Goal: Task Accomplishment & Management: Complete application form

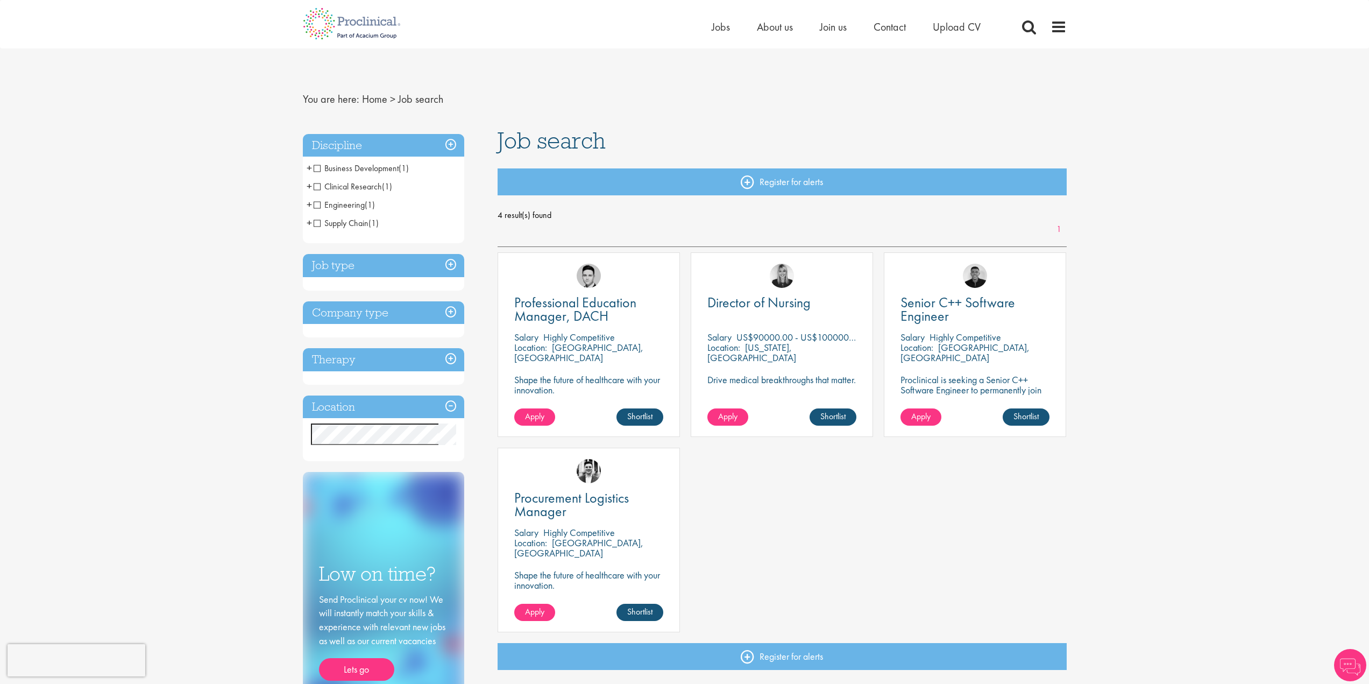
click at [349, 204] on span "Engineering" at bounding box center [339, 204] width 51 height 11
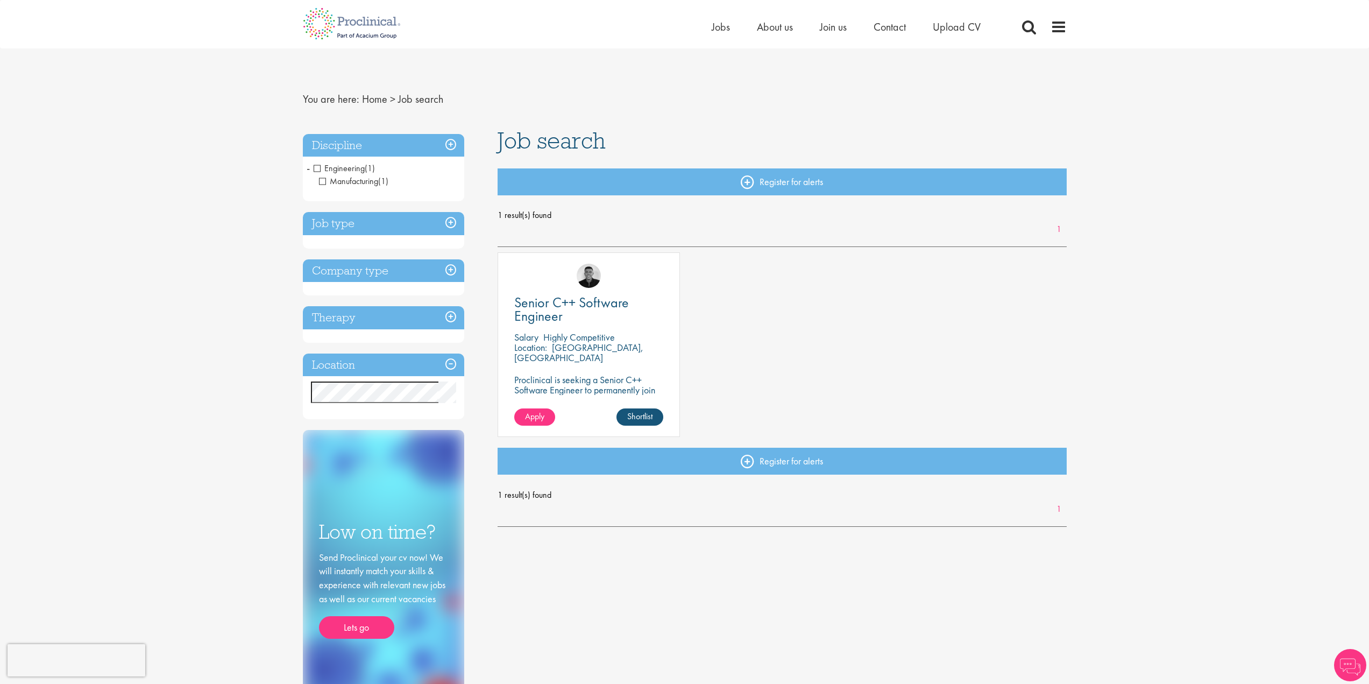
click at [352, 179] on span "Manufacturing" at bounding box center [348, 180] width 59 height 11
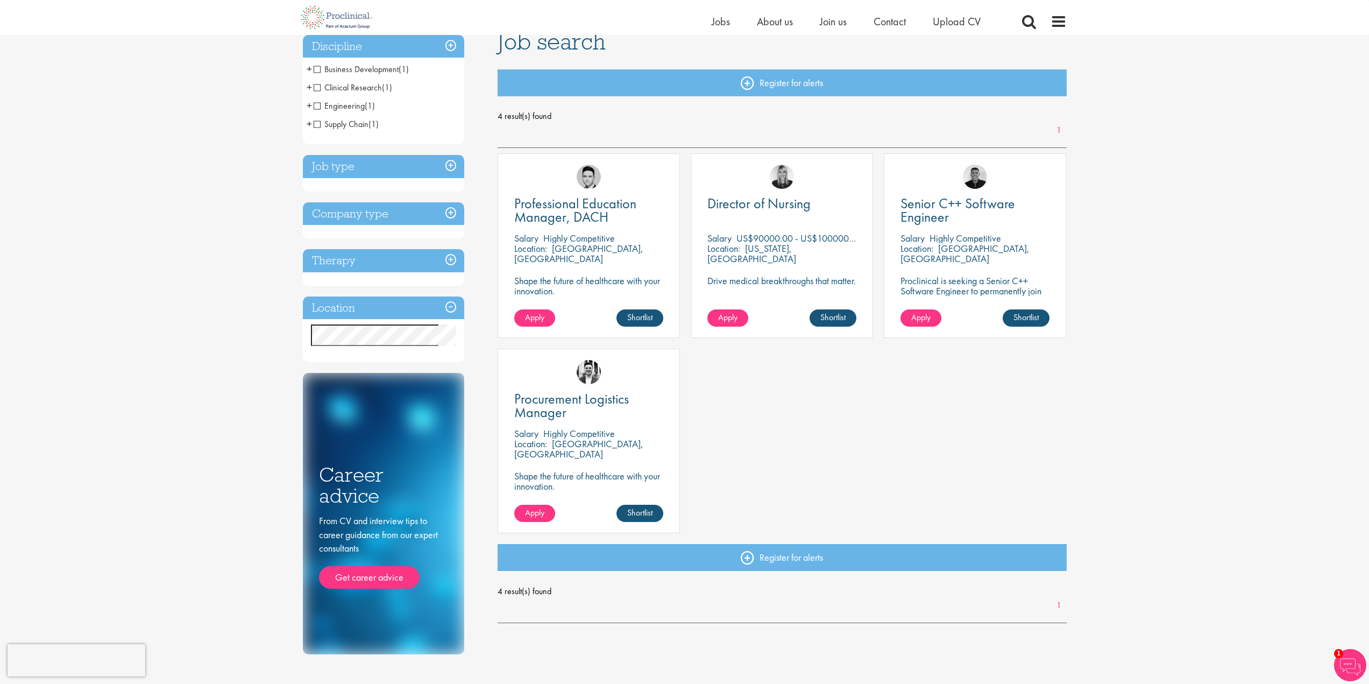
scroll to position [108, 0]
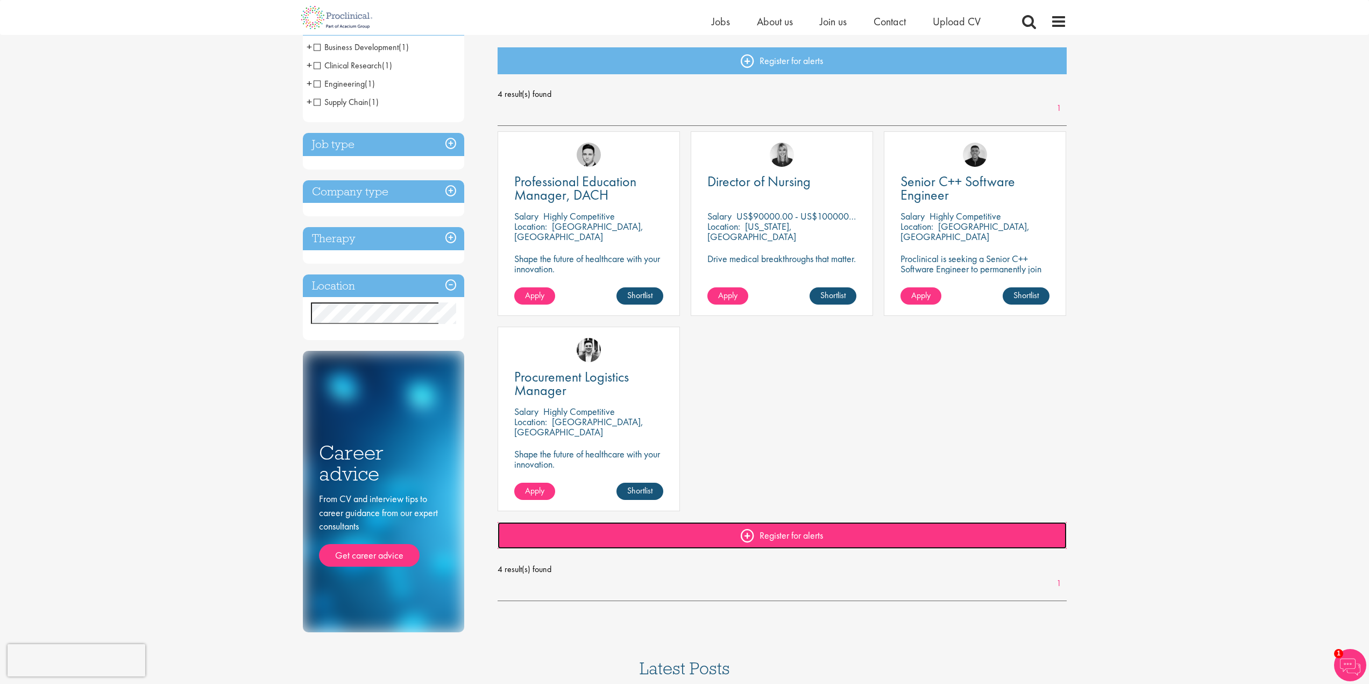
click at [810, 533] on link "Register for alerts" at bounding box center [781, 535] width 569 height 27
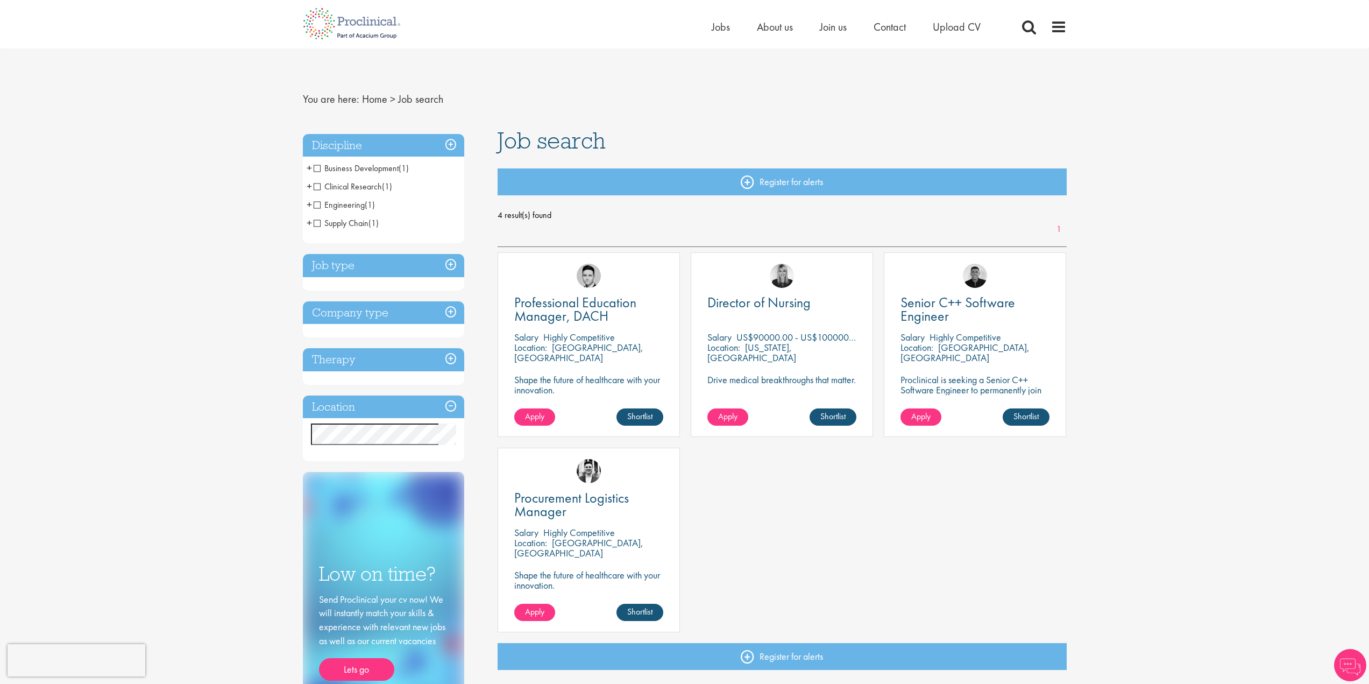
click at [430, 30] on div "Home Jobs About us Join us Contact Upload CV" at bounding box center [681, 20] width 772 height 40
click at [378, 26] on img at bounding box center [352, 23] width 114 height 47
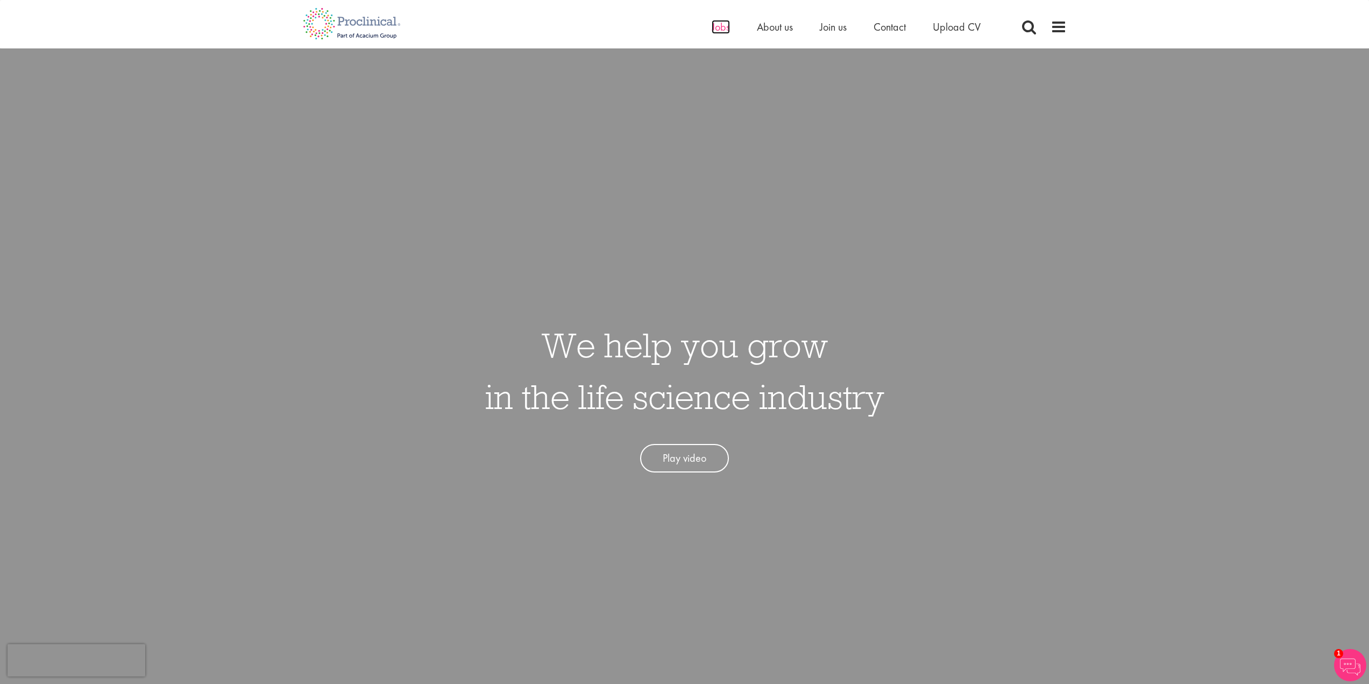
click at [719, 26] on span "Jobs" at bounding box center [721, 27] width 18 height 14
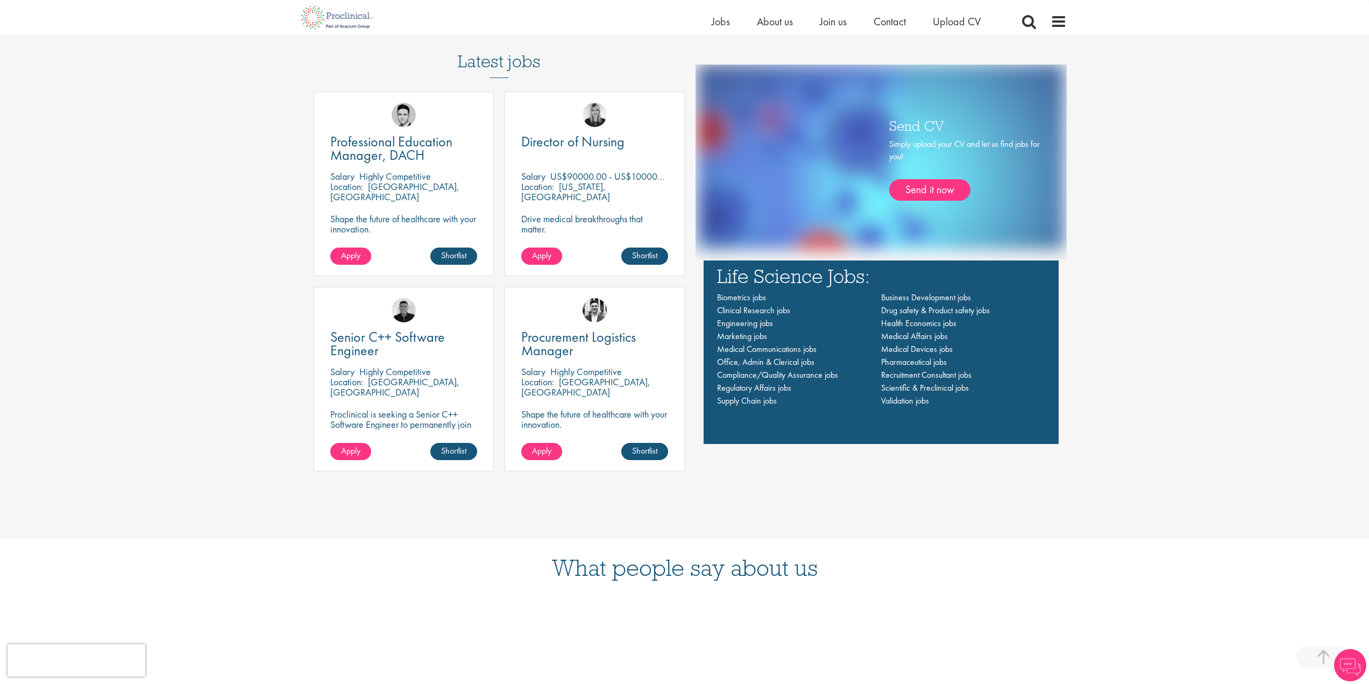
scroll to position [914, 0]
click at [935, 349] on span "Medical Devices jobs" at bounding box center [917, 348] width 72 height 11
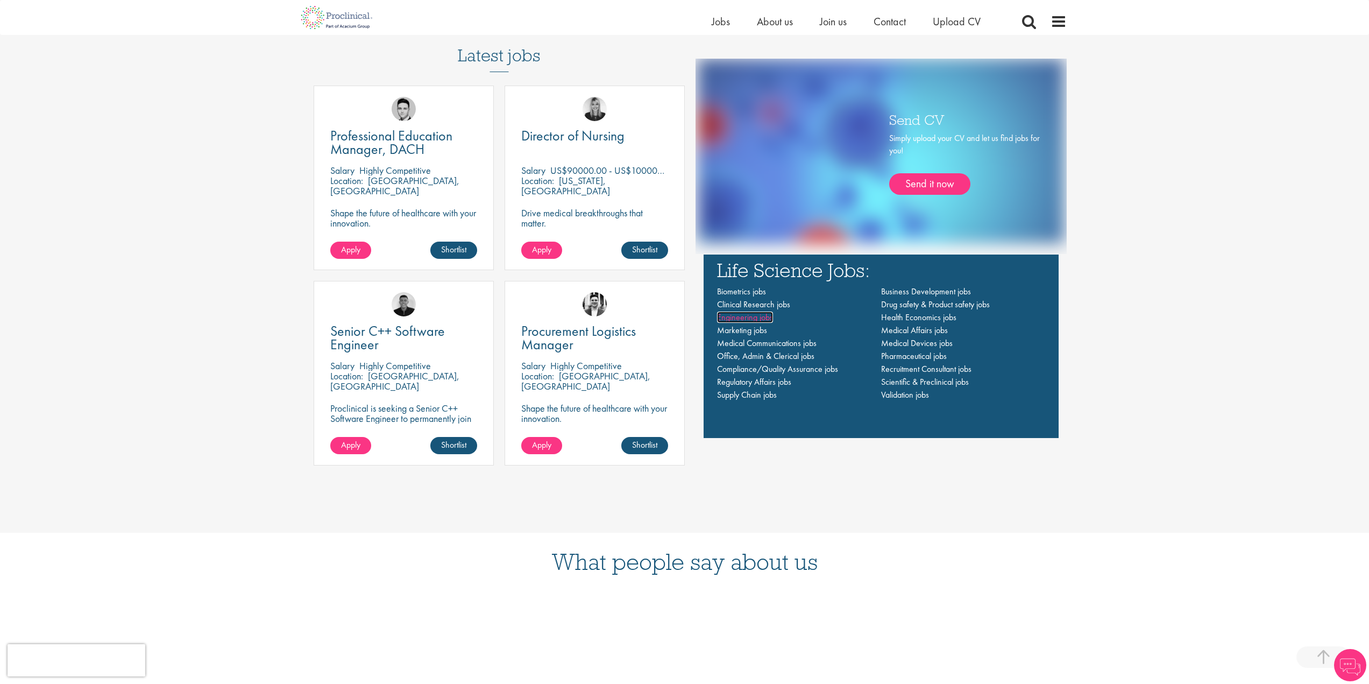
click at [762, 316] on span "Engineering jobs" at bounding box center [745, 316] width 56 height 11
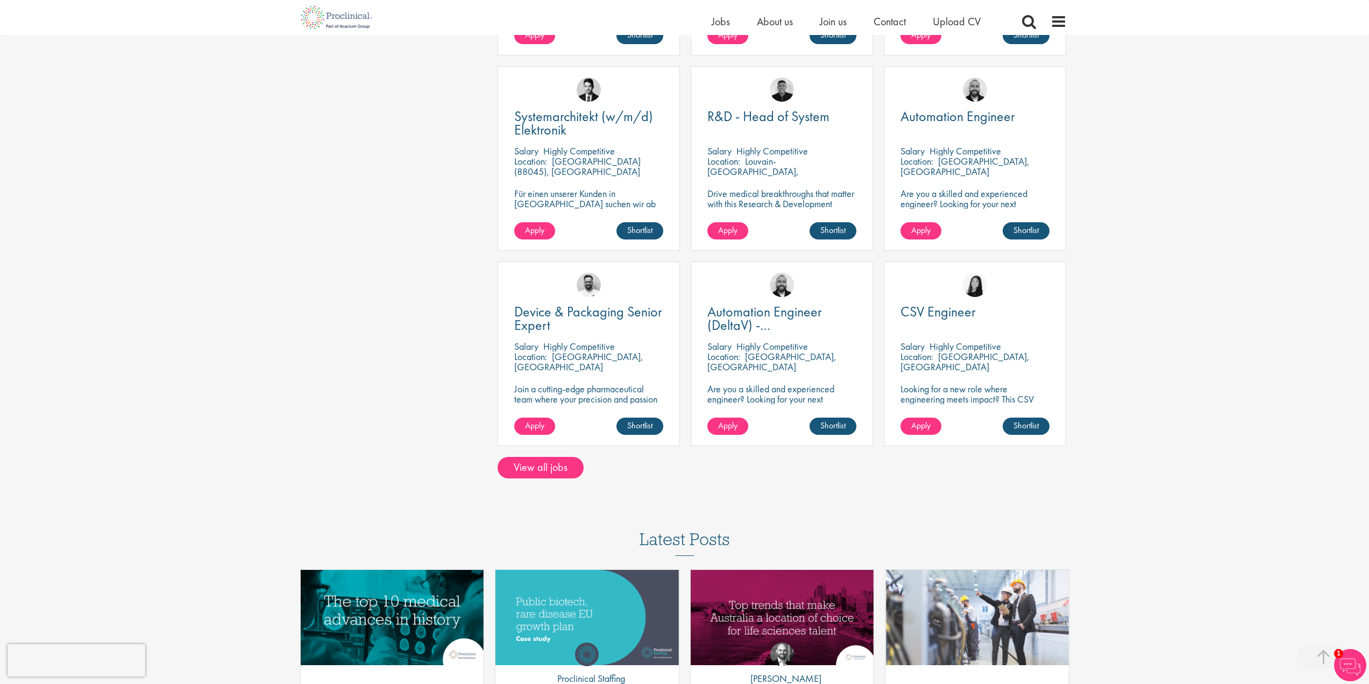
scroll to position [592, 0]
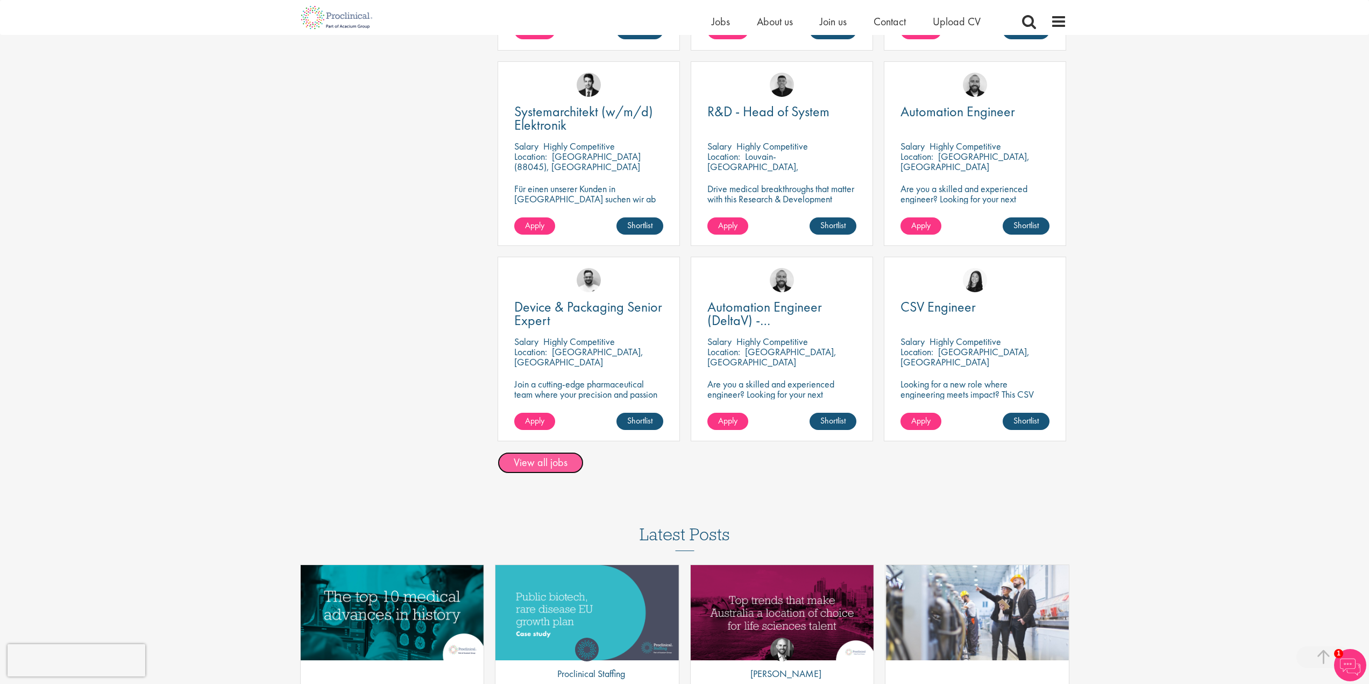
click at [530, 464] on link "View all jobs" at bounding box center [540, 463] width 86 height 22
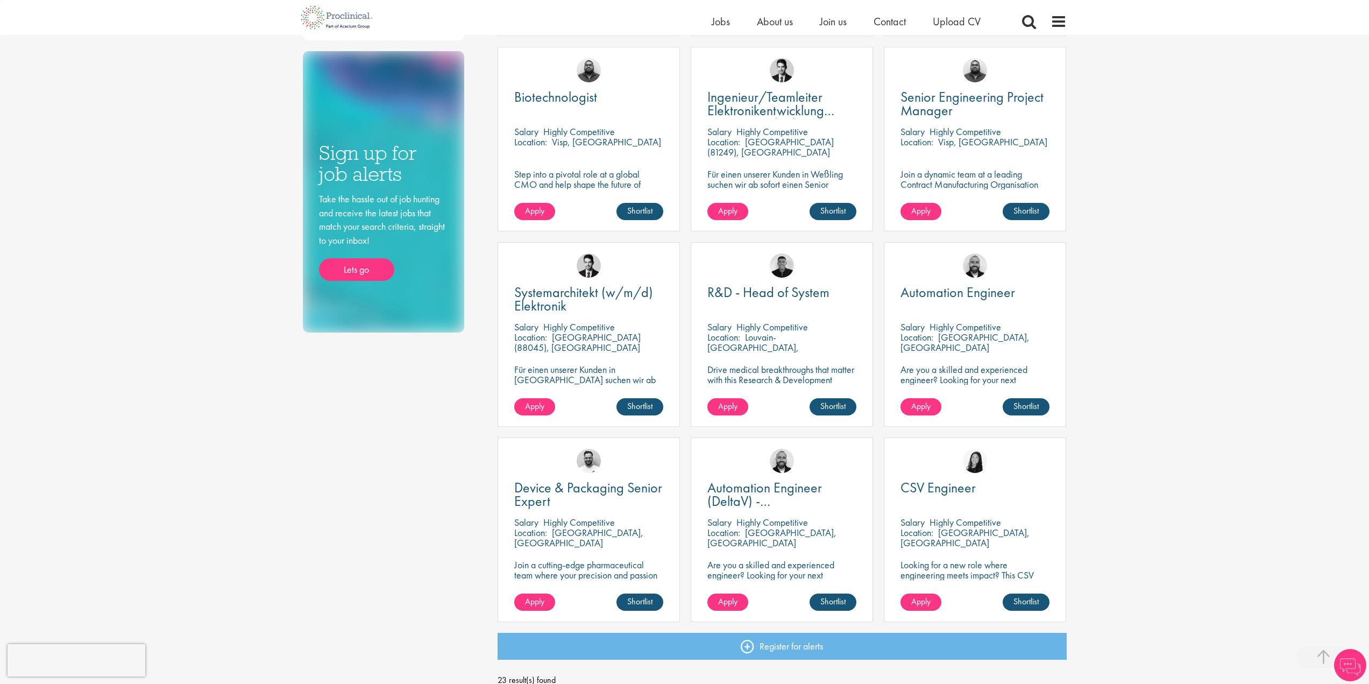
scroll to position [484, 0]
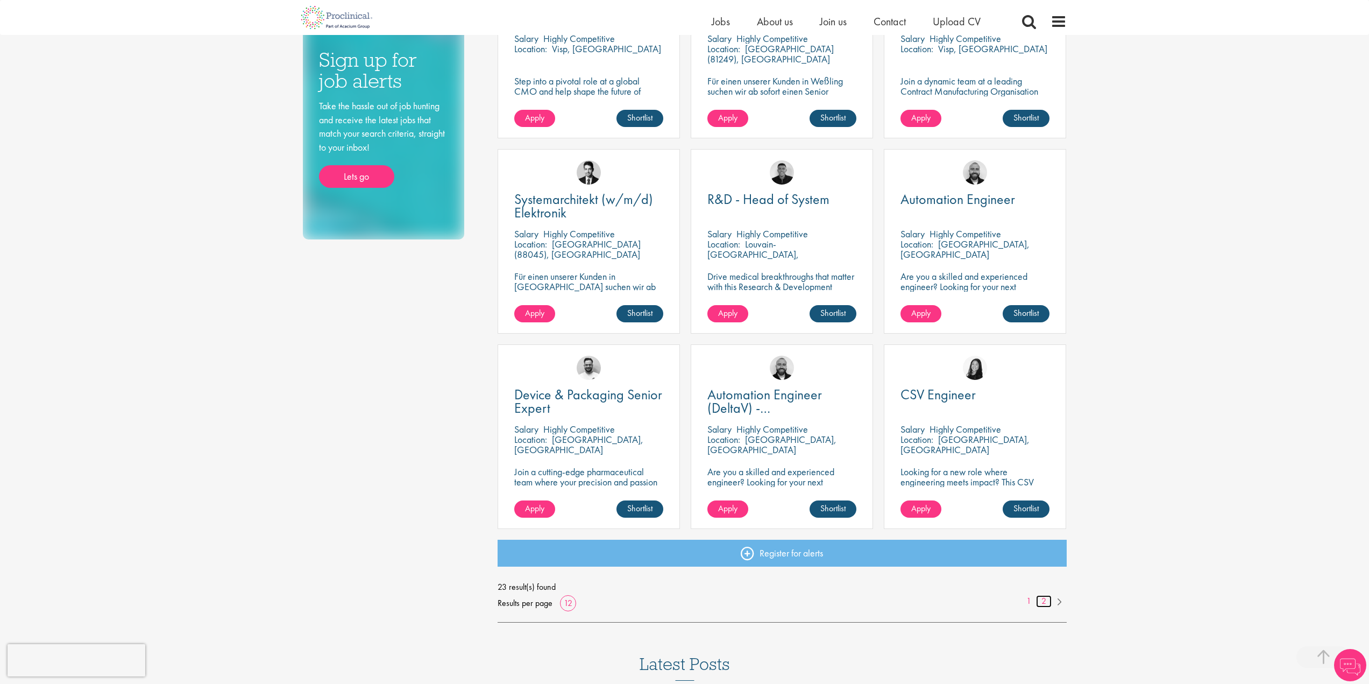
click at [1040, 603] on link "2" at bounding box center [1044, 601] width 16 height 12
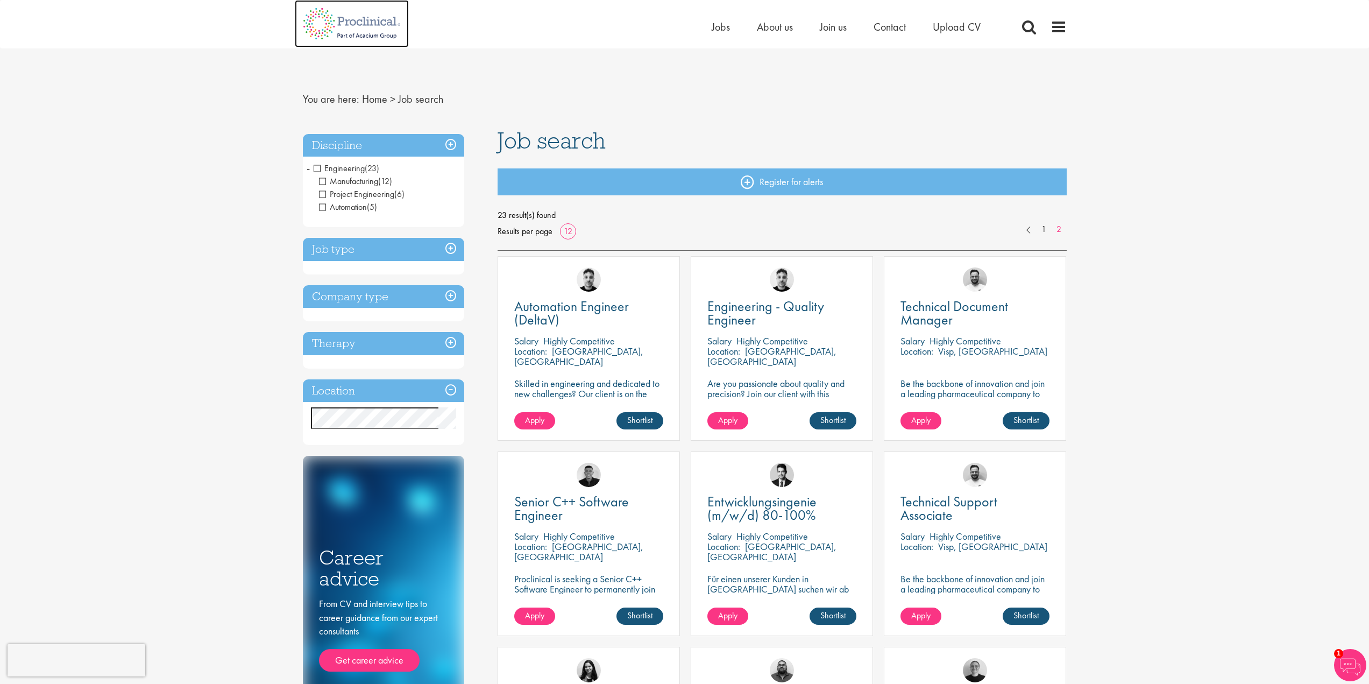
click at [354, 37] on img at bounding box center [352, 23] width 114 height 47
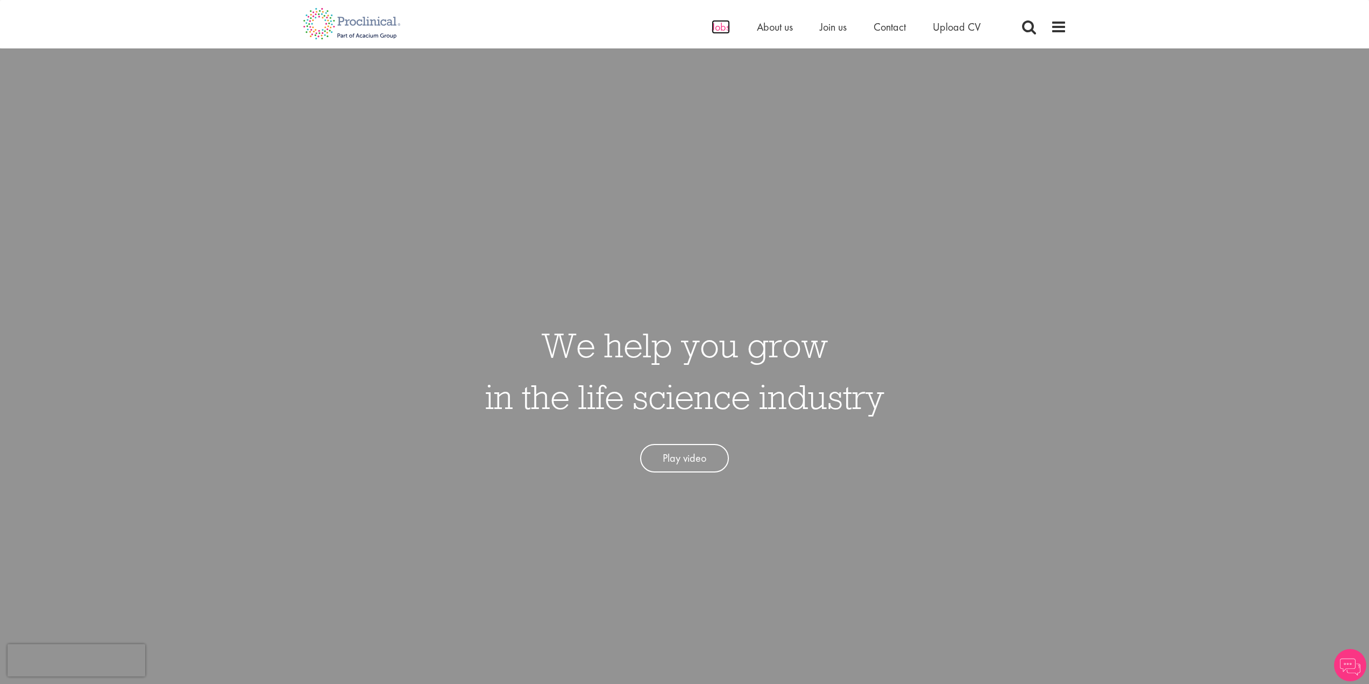
click at [727, 24] on span "Jobs" at bounding box center [721, 27] width 18 height 14
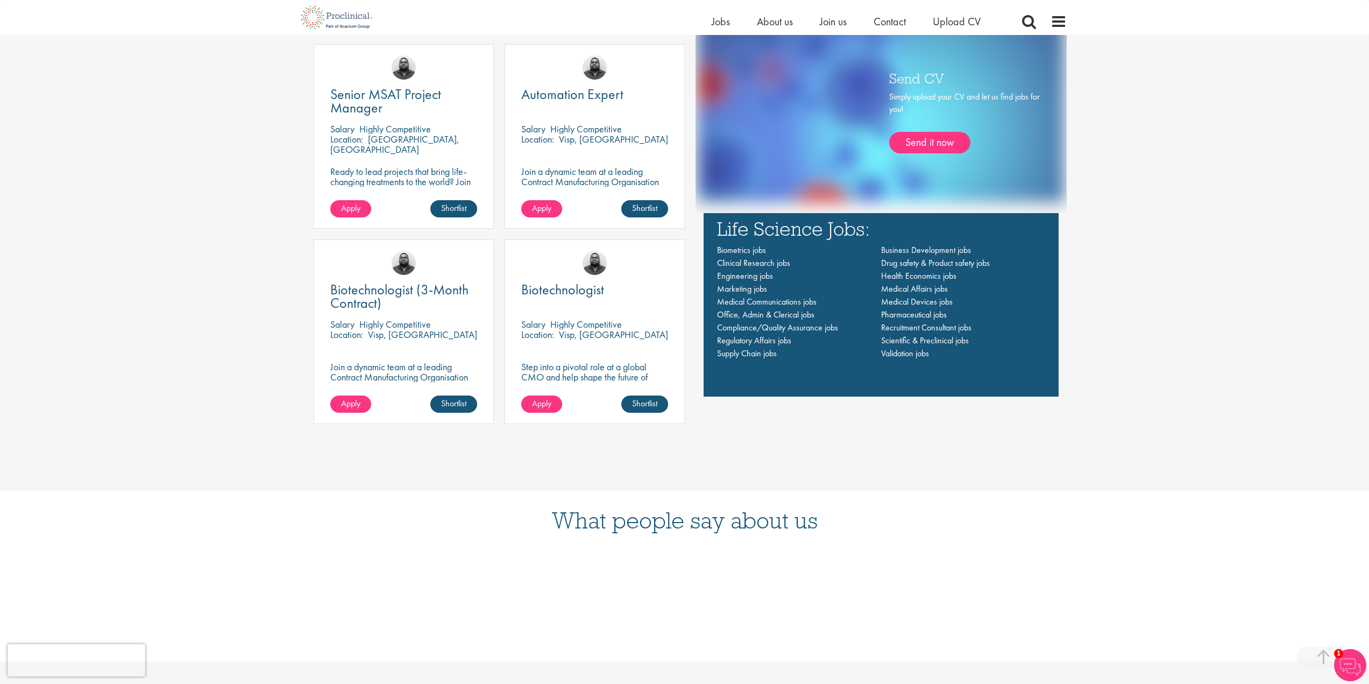
scroll to position [861, 0]
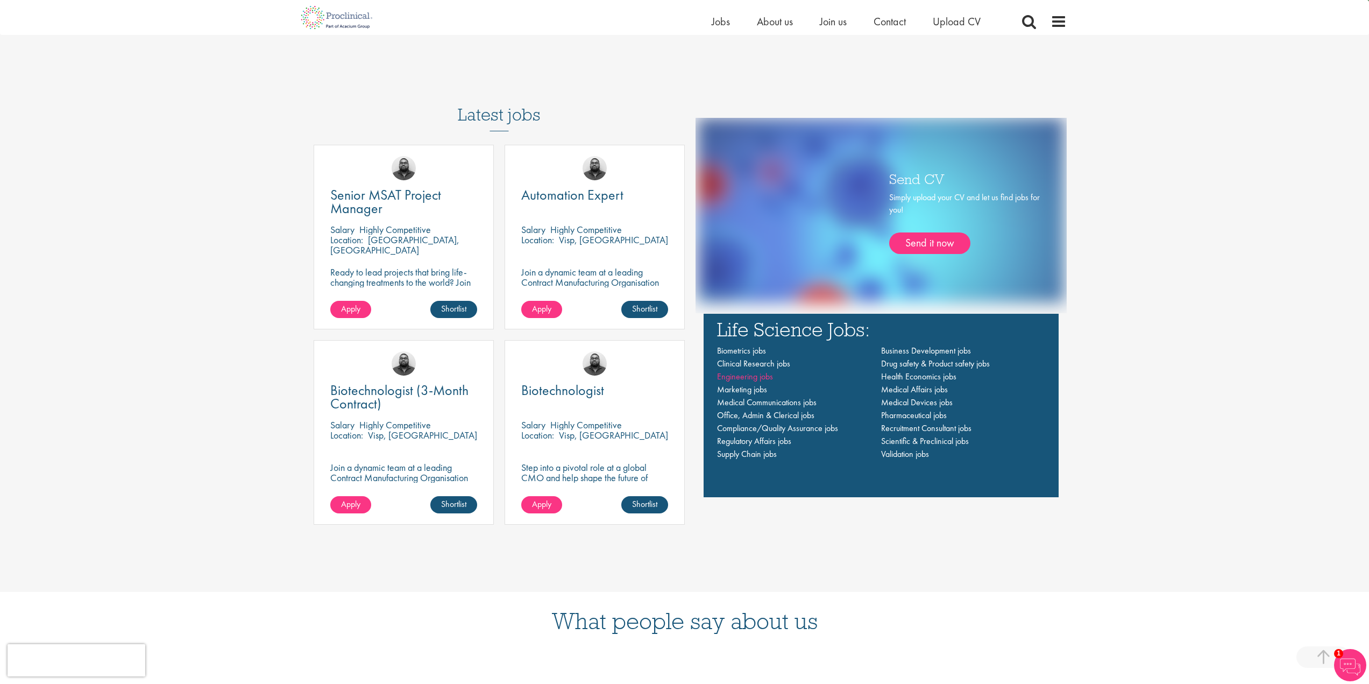
click at [764, 375] on span "Engineering jobs" at bounding box center [745, 376] width 56 height 11
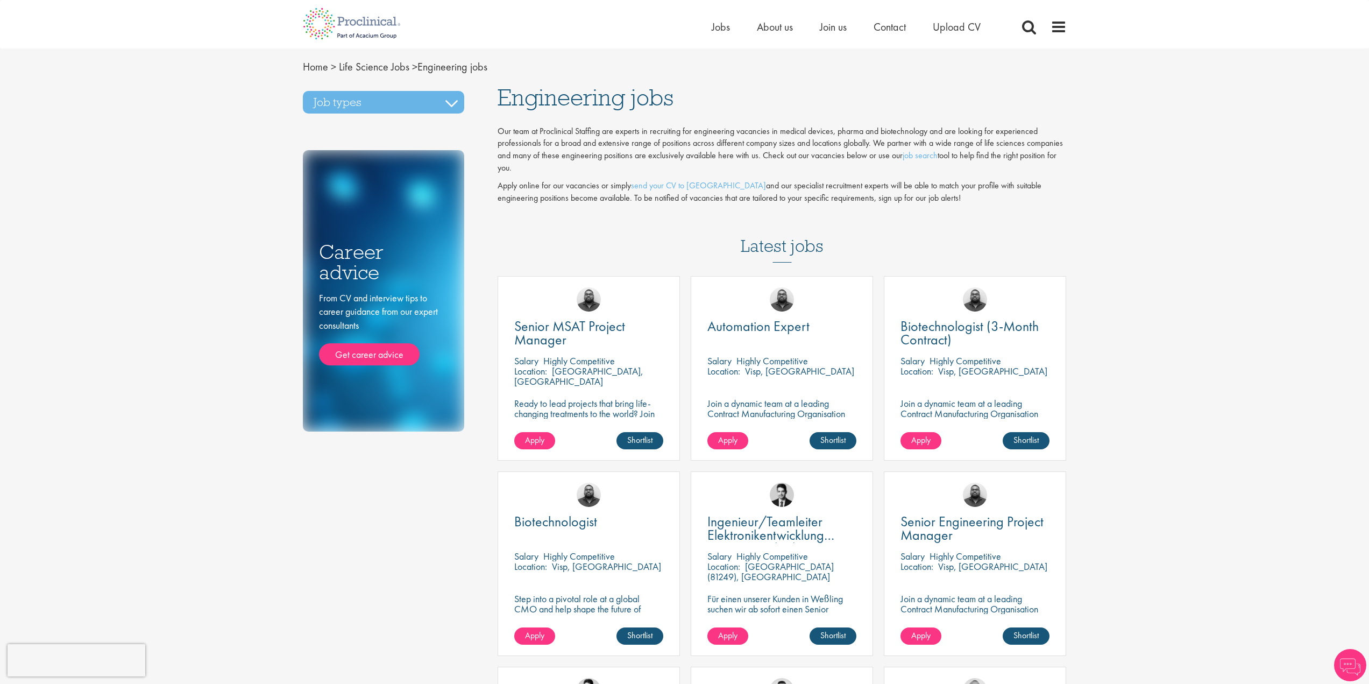
click at [418, 114] on div "Job types Business Development jobs Compliance/Quality Assurance jobs Drug safe…" at bounding box center [392, 259] width 195 height 346
click at [418, 105] on h3 "Job types" at bounding box center [383, 102] width 161 height 23
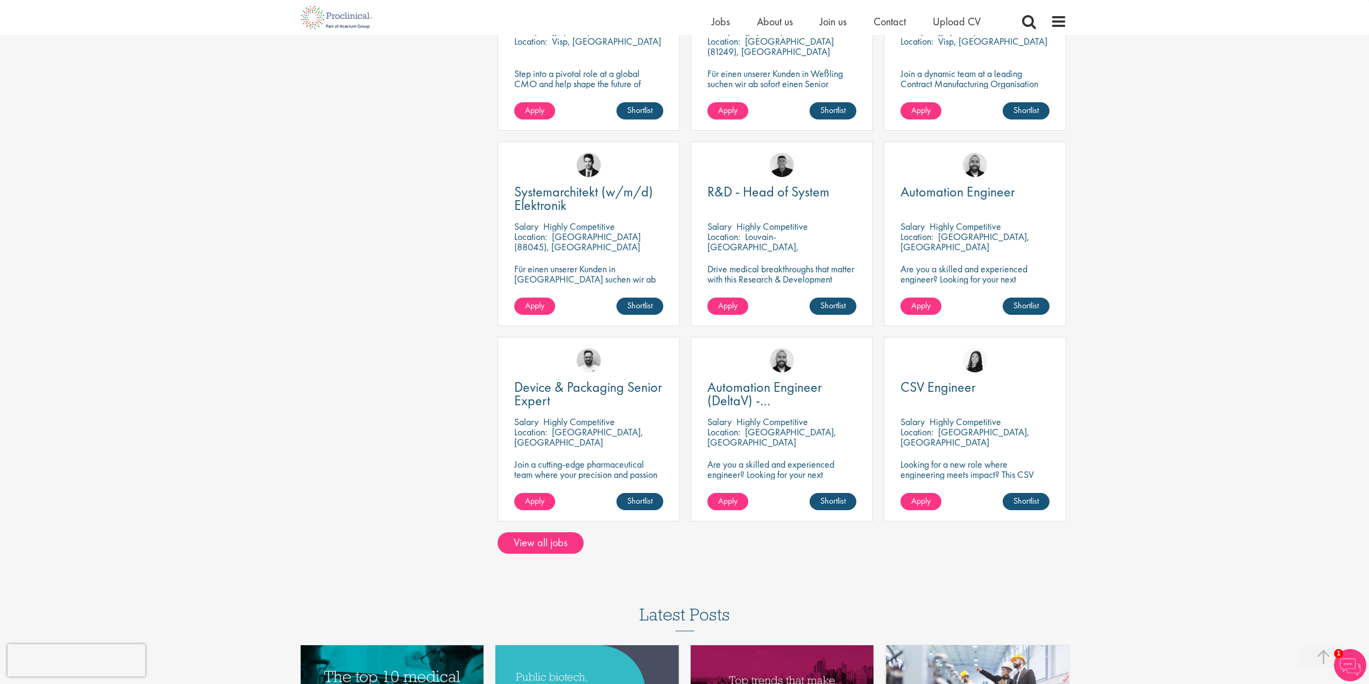
scroll to position [538, 0]
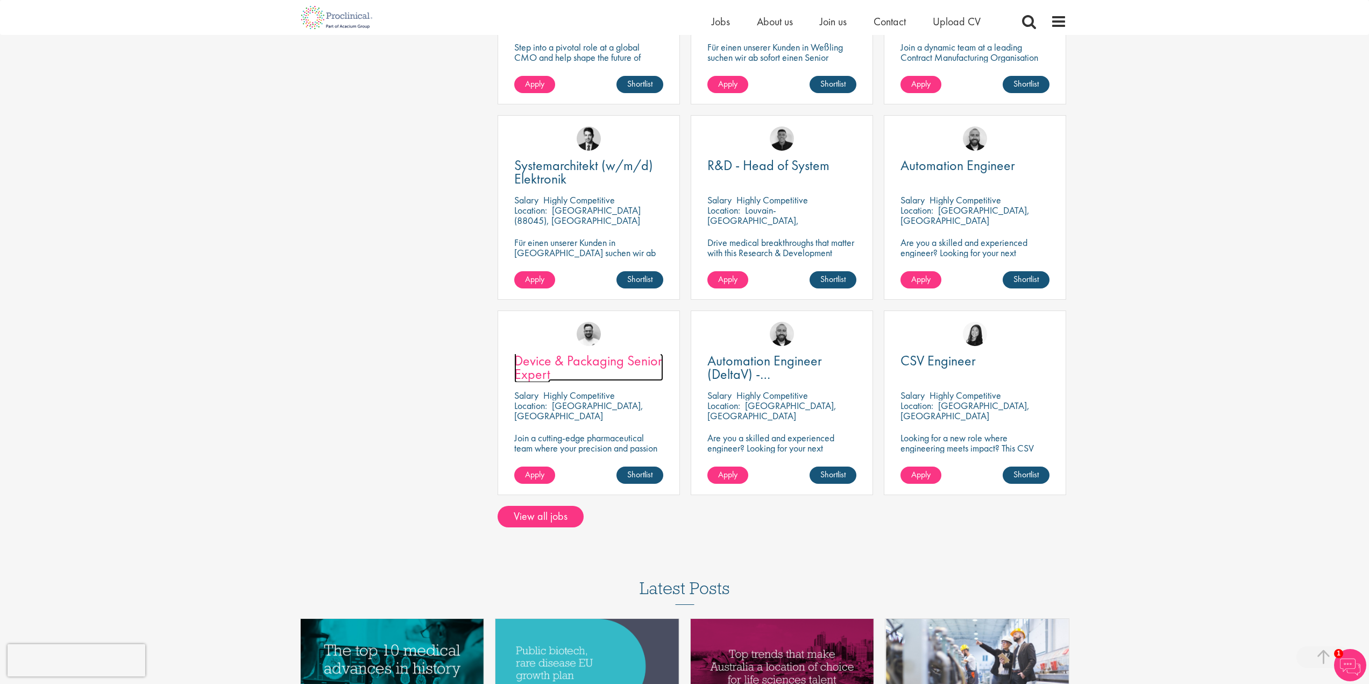
click at [547, 372] on span "Device & Packaging Senior Expert" at bounding box center [588, 367] width 148 height 32
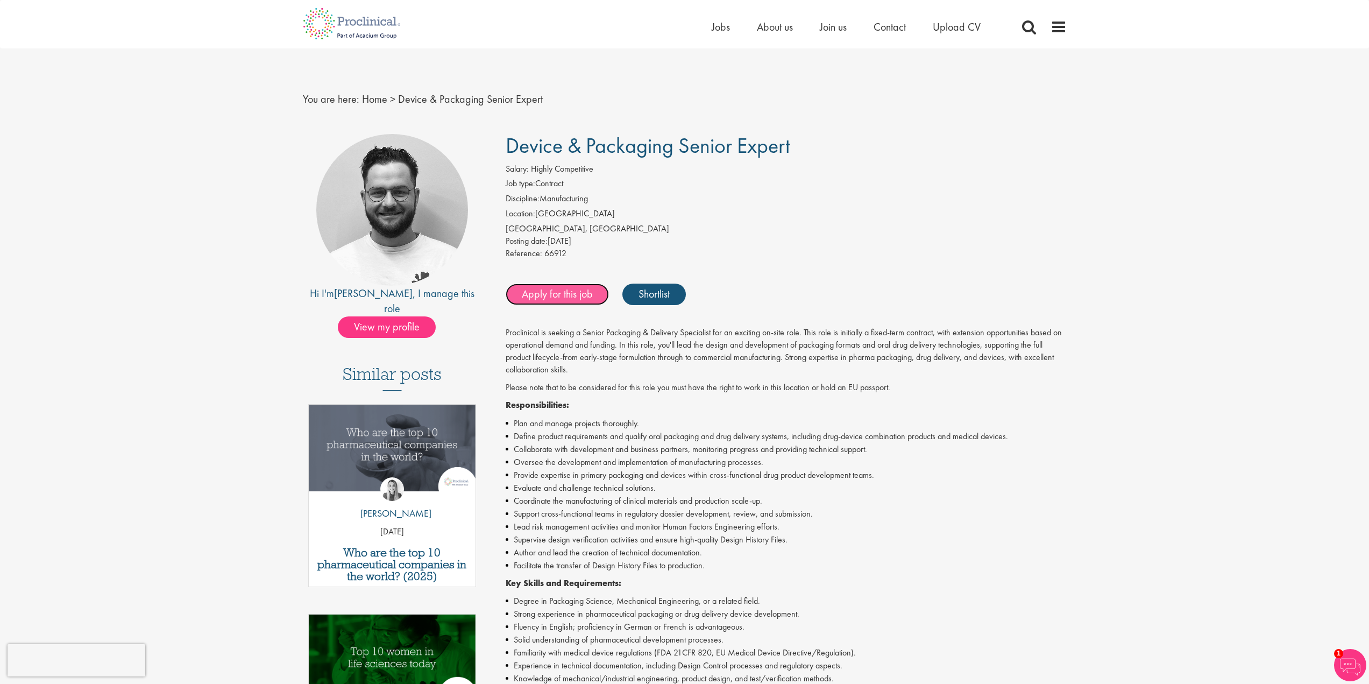
click at [561, 296] on link "Apply for this job" at bounding box center [557, 294] width 103 height 22
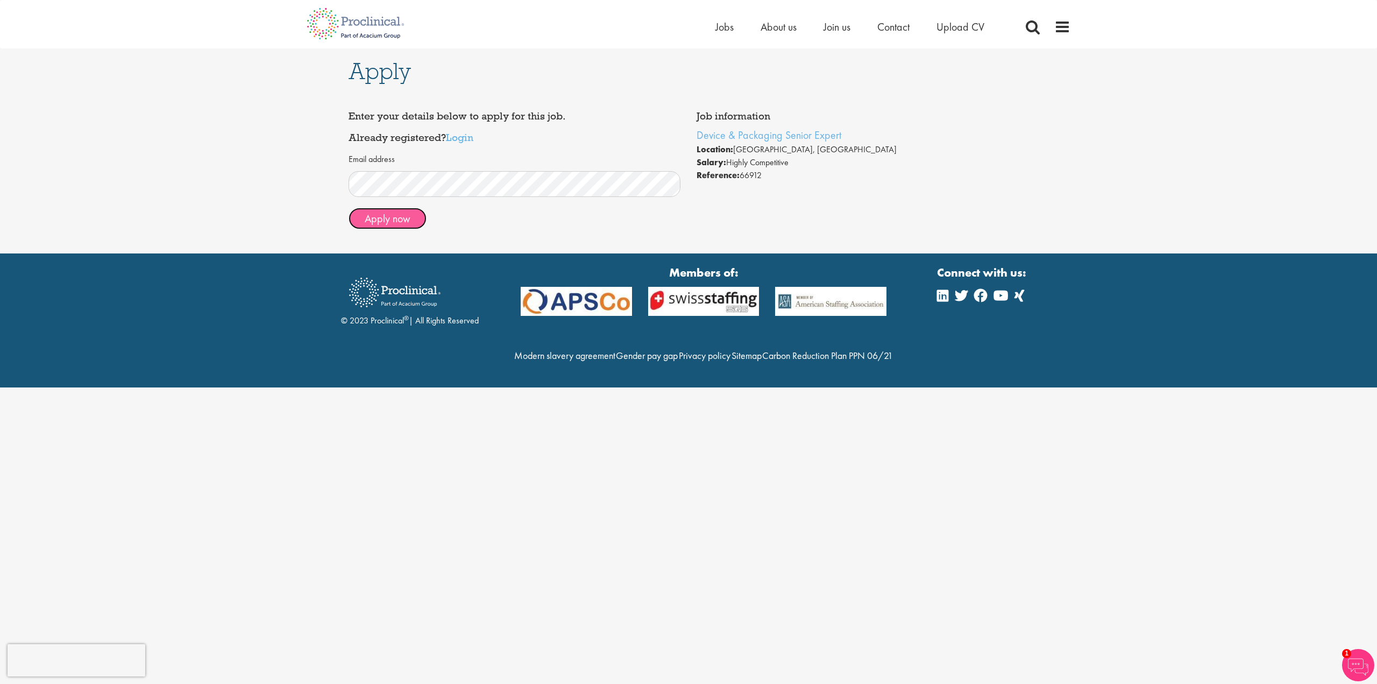
click at [392, 216] on button "Apply now" at bounding box center [388, 219] width 78 height 22
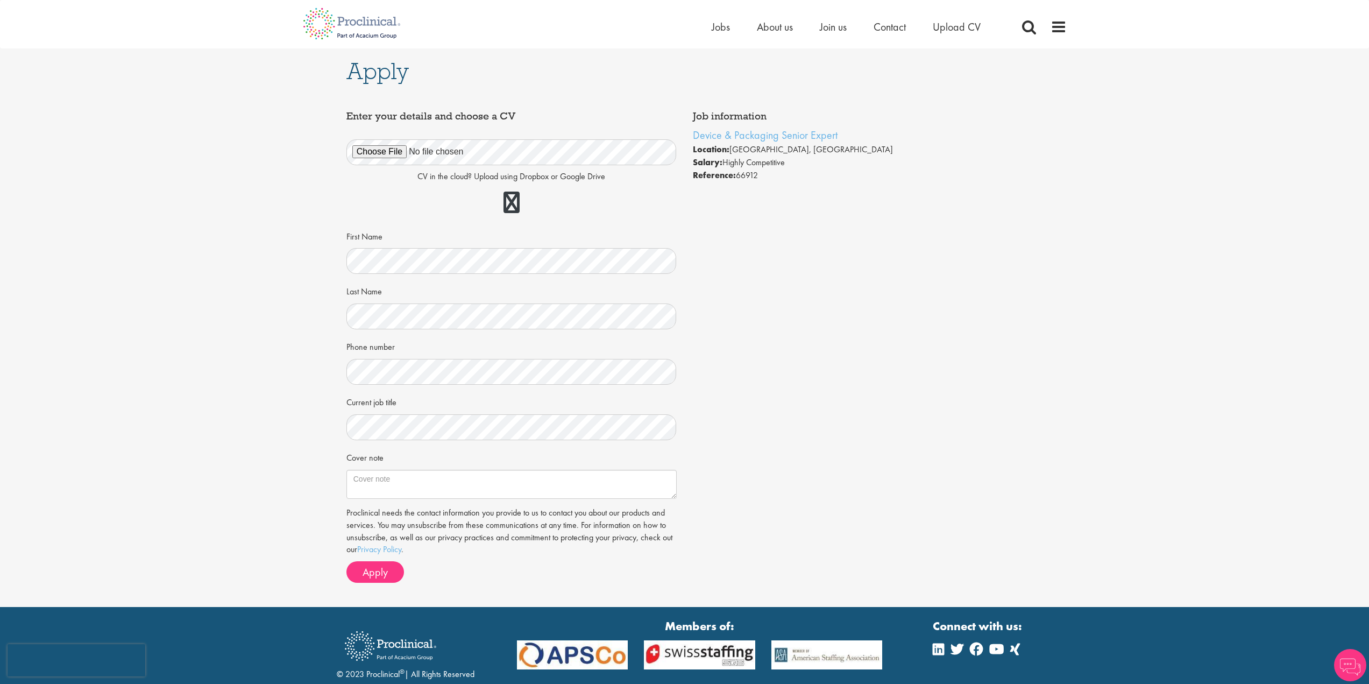
click at [460, 200] on div at bounding box center [511, 203] width 330 height 31
click at [369, 24] on img at bounding box center [352, 23] width 114 height 47
